Goal: Task Accomplishment & Management: Use online tool/utility

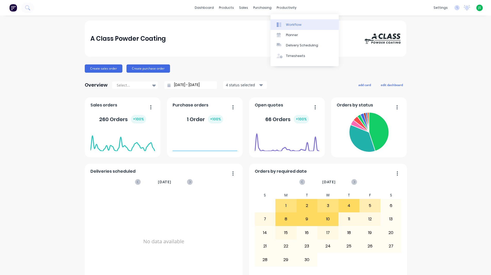
click at [281, 22] on link "Workflow" at bounding box center [304, 24] width 68 height 10
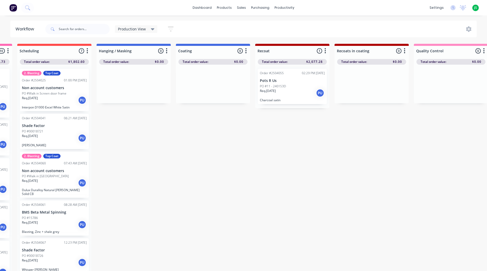
scroll to position [0, 166]
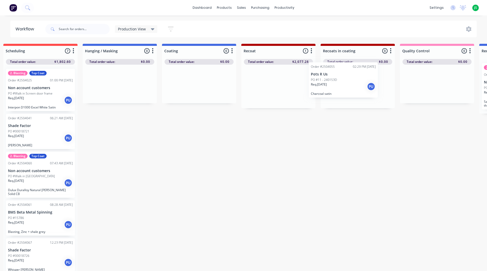
drag, startPoint x: 278, startPoint y: 94, endPoint x: 348, endPoint y: 87, distance: 70.1
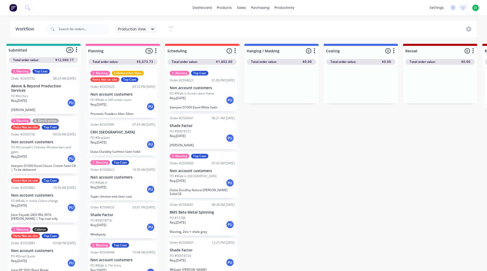
scroll to position [0, 0]
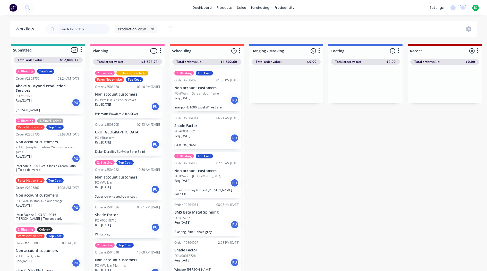
click at [73, 32] on input "text" at bounding box center [84, 29] width 51 height 10
type input "forma"
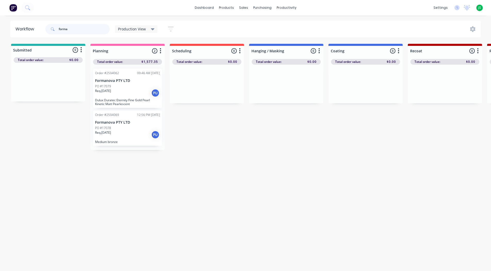
drag, startPoint x: 91, startPoint y: 29, endPoint x: 2, endPoint y: 31, distance: 88.6
click at [8, 31] on div "Workflow forma Production View Save new view None edit Production View (Default…" at bounding box center [245, 29] width 491 height 17
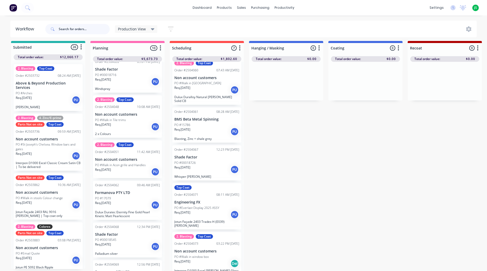
scroll to position [154, 0]
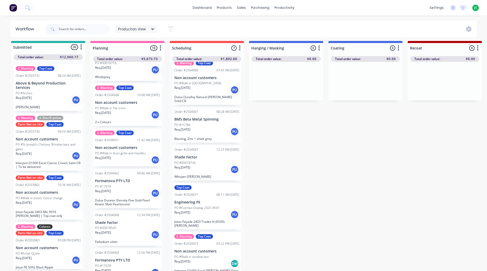
click at [135, 155] on div "Req. [DATE] PU" at bounding box center [127, 159] width 65 height 9
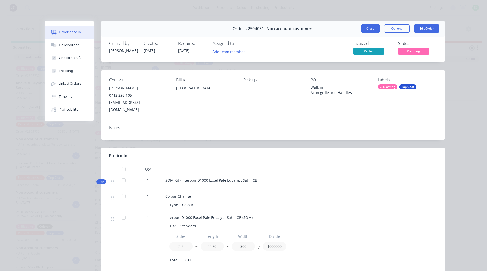
click at [368, 28] on button "Close" at bounding box center [370, 28] width 19 height 8
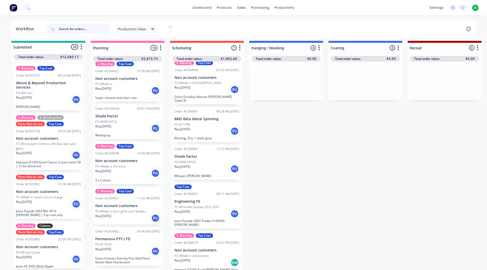
scroll to position [58, 0]
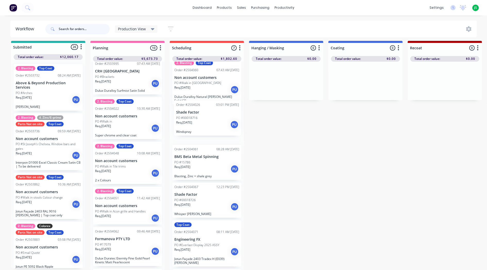
drag, startPoint x: 134, startPoint y: 161, endPoint x: 216, endPoint y: 123, distance: 91.1
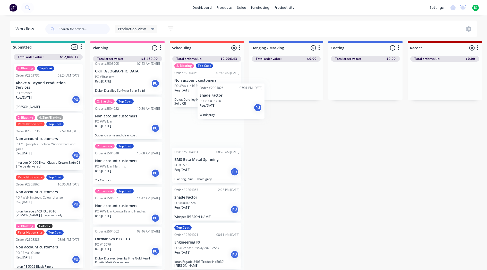
scroll to position [85, 0]
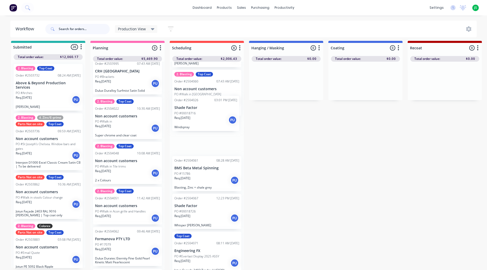
click at [200, 130] on div "2. Blasting Top Coat Order #2504025 01:00 PM [DATE] Non account customers PO #W…" at bounding box center [207, 166] width 74 height 209
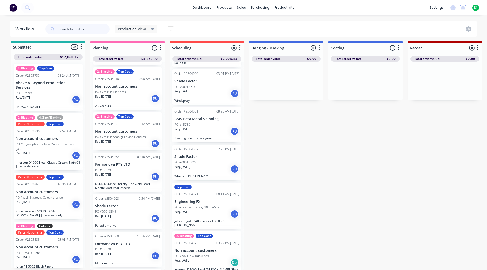
scroll to position [175, 0]
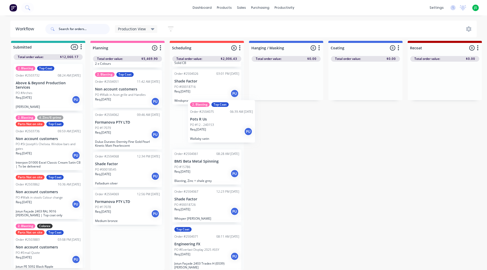
drag, startPoint x: 116, startPoint y: 264, endPoint x: 206, endPoint y: 137, distance: 155.0
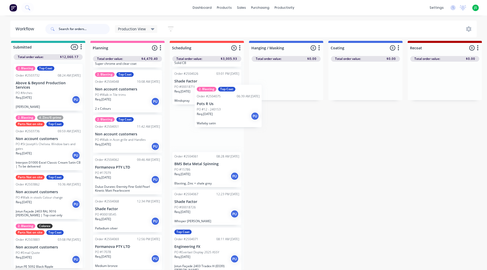
scroll to position [126, 0]
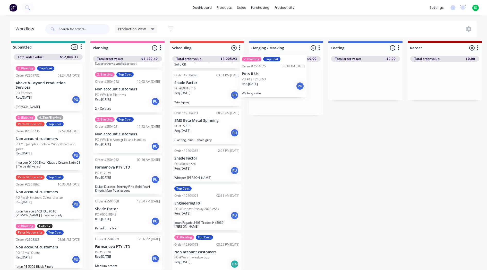
drag, startPoint x: 226, startPoint y: 119, endPoint x: 279, endPoint y: 84, distance: 64.3
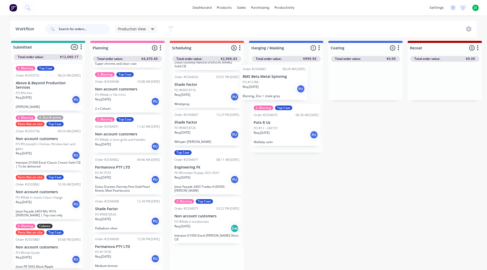
drag, startPoint x: 198, startPoint y: 126, endPoint x: 274, endPoint y: 84, distance: 87.1
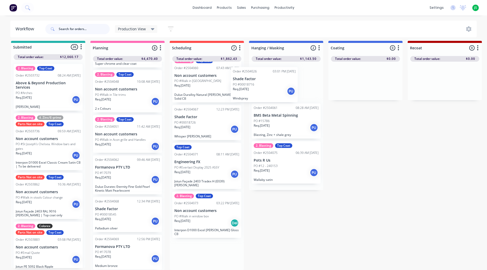
drag, startPoint x: 206, startPoint y: 90, endPoint x: 277, endPoint y: 73, distance: 72.7
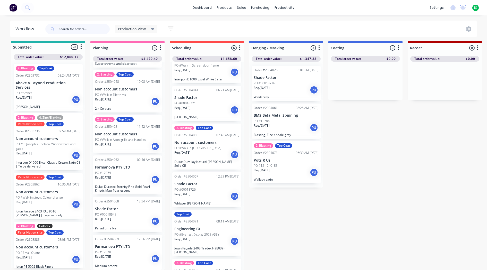
scroll to position [0, 0]
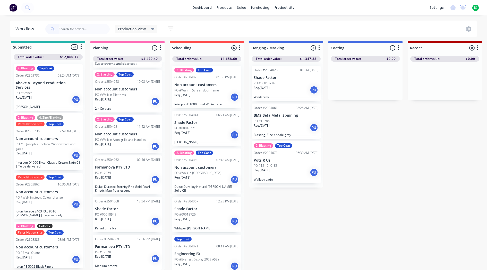
click at [126, 107] on p "2 x Colours" at bounding box center [127, 109] width 65 height 4
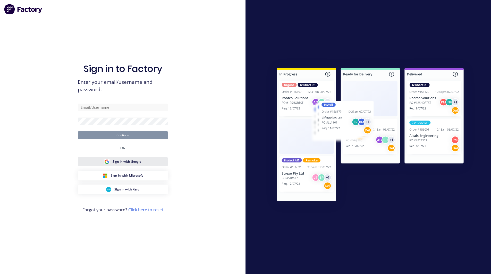
click at [132, 159] on div "Sign in with Google" at bounding box center [122, 161] width 37 height 5
